Goal: Book appointment/travel/reservation

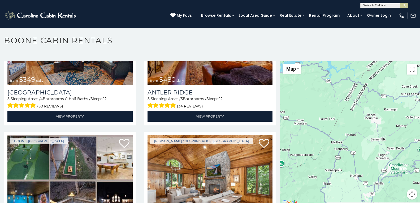
scroll to position [3, 0]
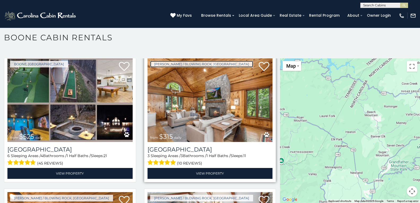
click at [152, 61] on link "[PERSON_NAME] / Blowing Rock, [GEOGRAPHIC_DATA]" at bounding box center [201, 64] width 103 height 7
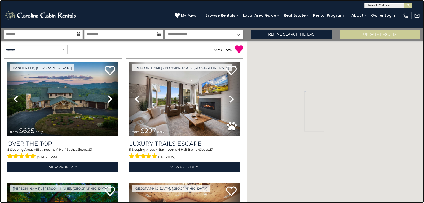
click at [114, 98] on link at bounding box center [212, 101] width 424 height 203
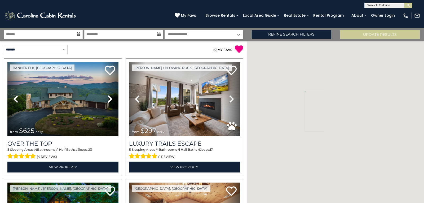
scroll to position [1450, 0]
